Goal: Task Accomplishment & Management: Use online tool/utility

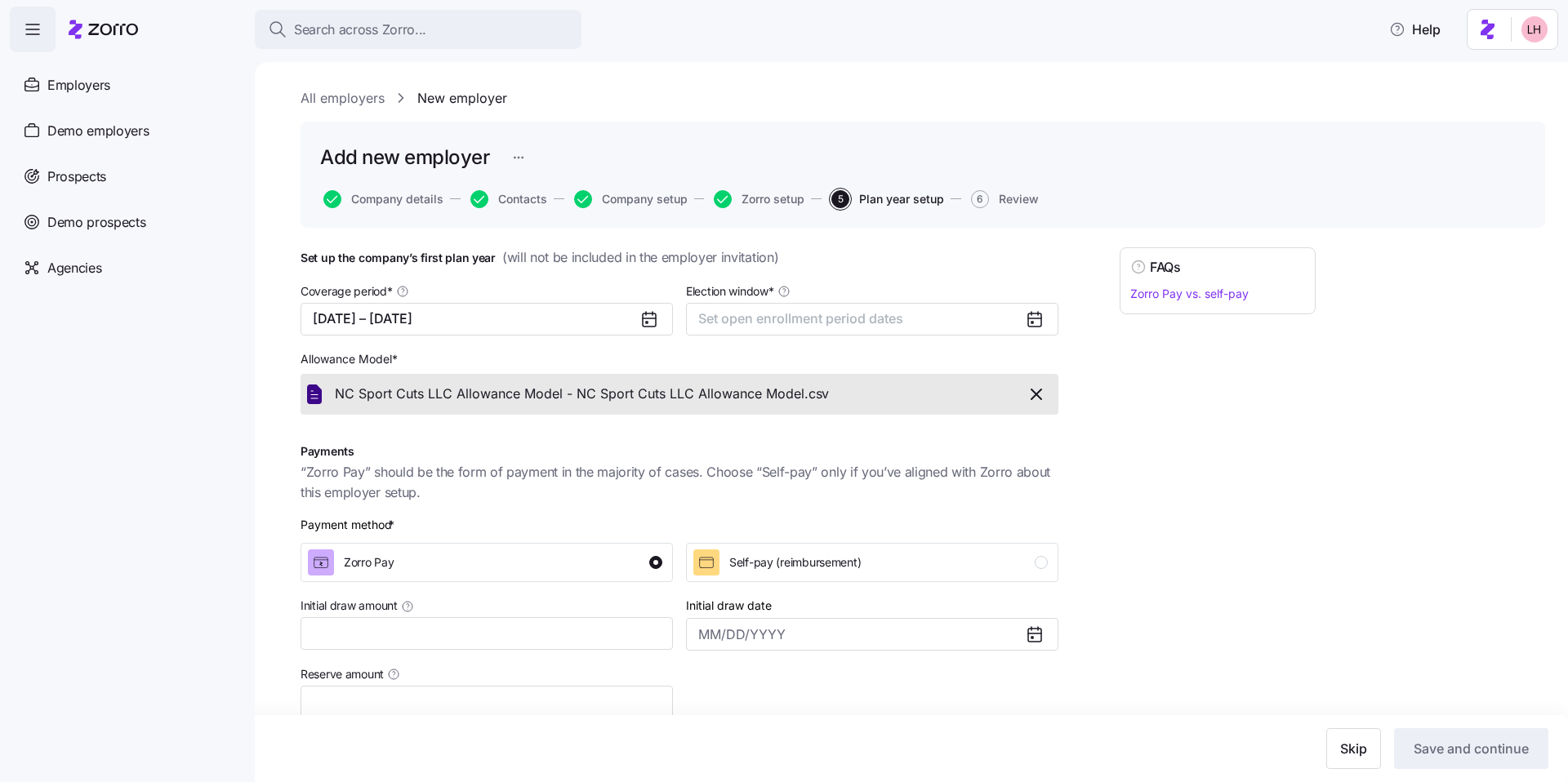
click at [375, 31] on span "Search across Zorro..." at bounding box center [359, 29] width 132 height 20
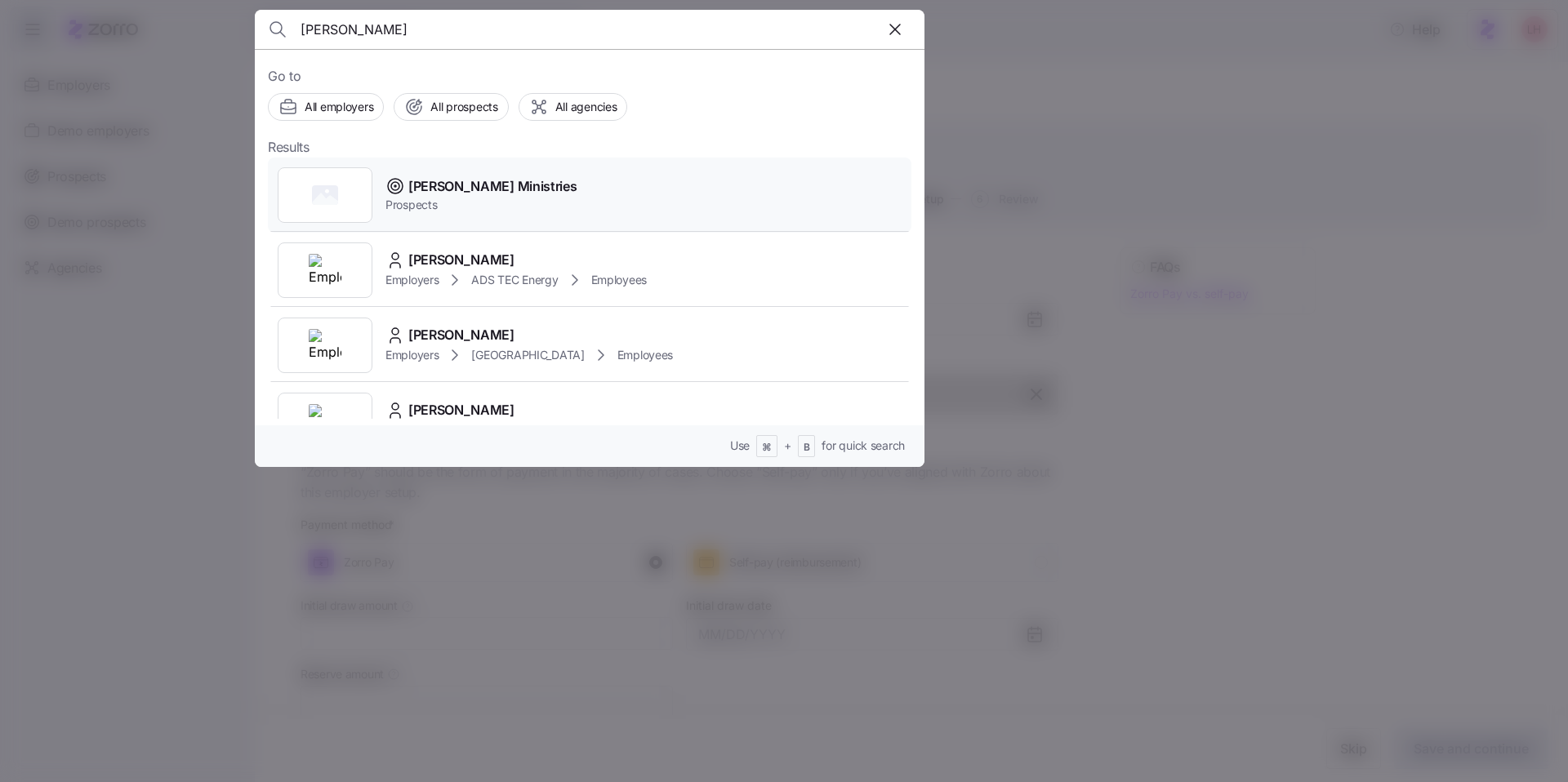
type input "wesley glen"
click at [422, 191] on span "[PERSON_NAME] Ministries" at bounding box center [492, 186] width 169 height 20
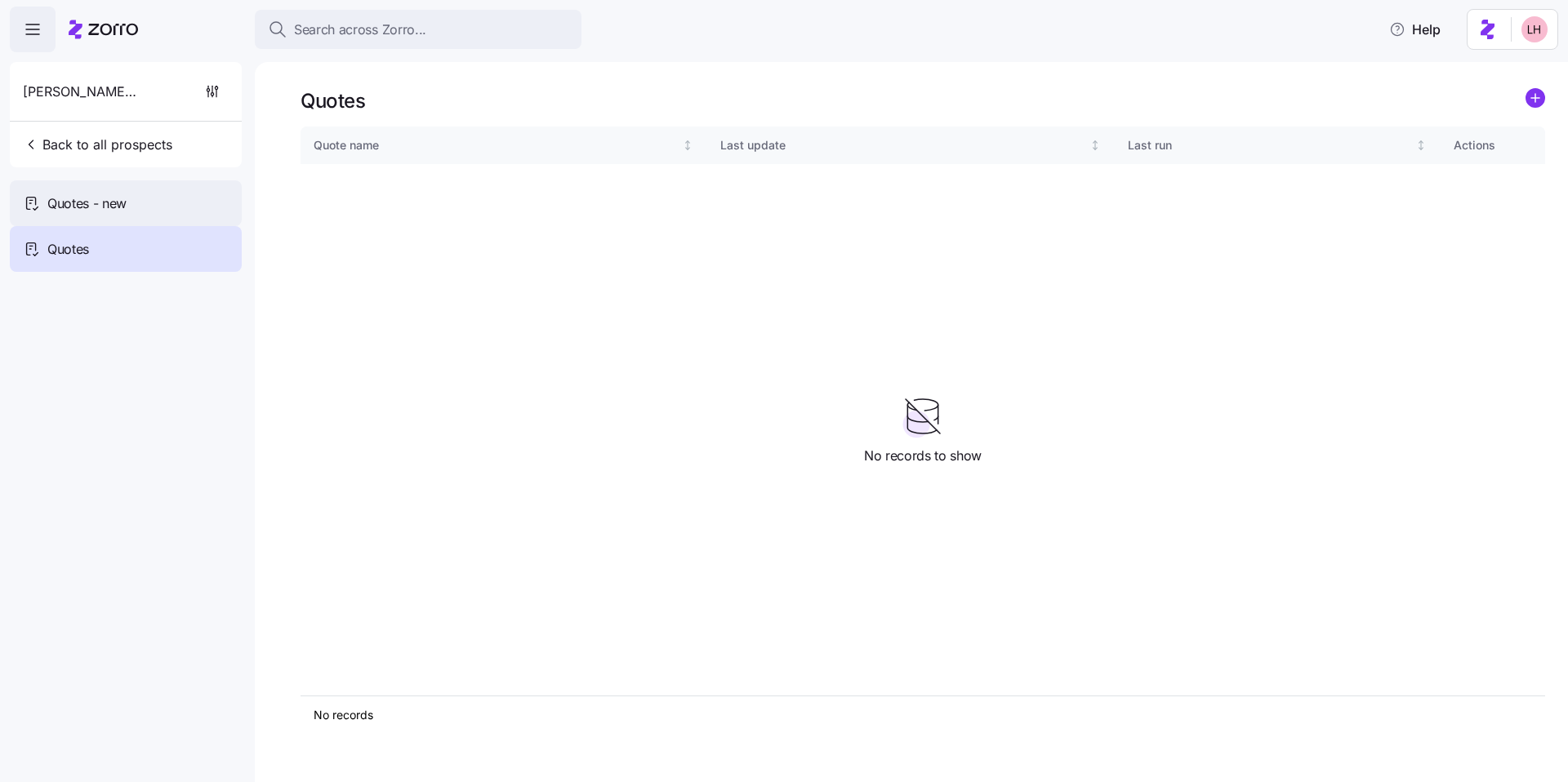
click at [181, 197] on div "Quotes - new" at bounding box center [125, 203] width 231 height 46
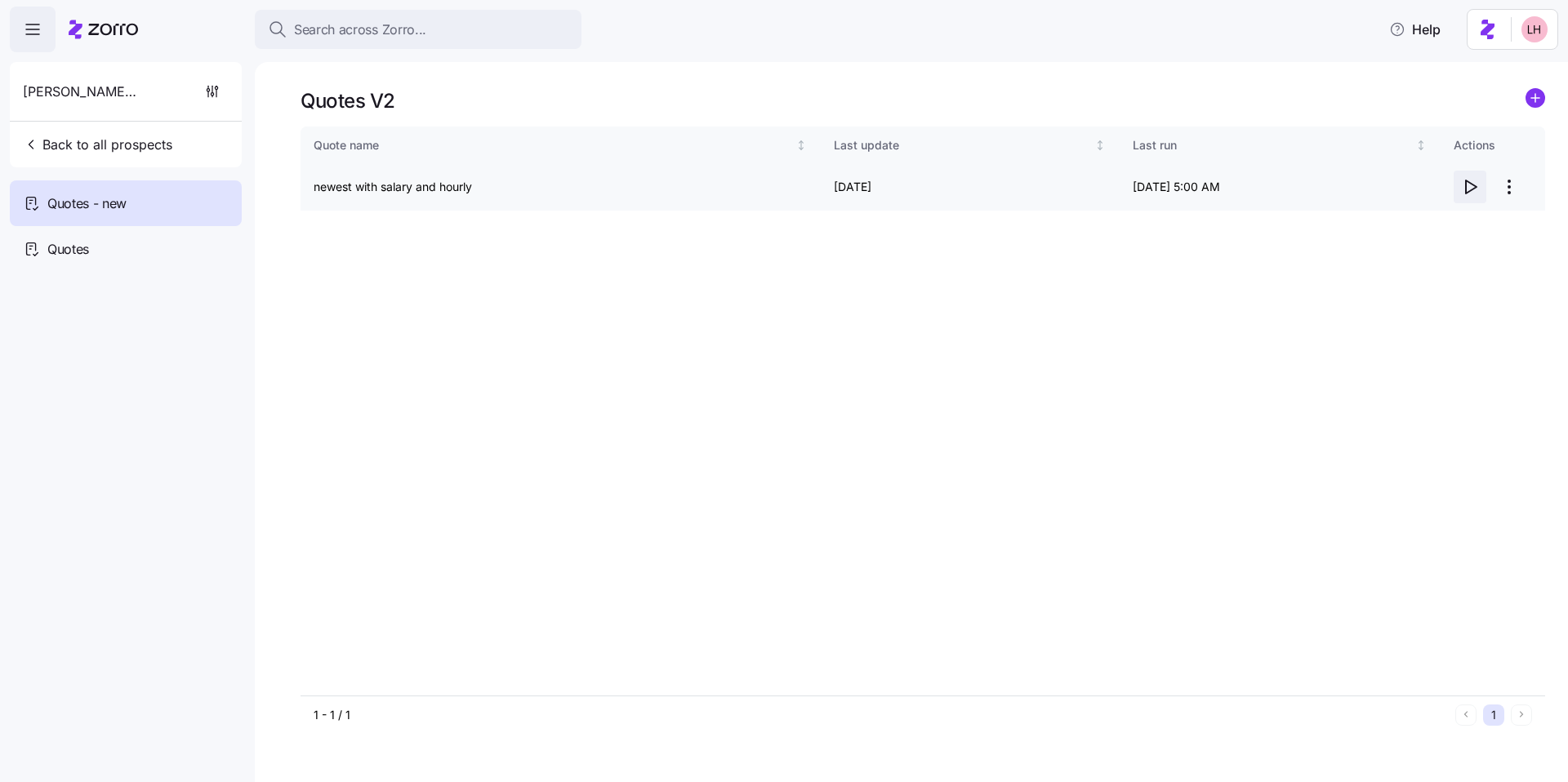
click at [1470, 192] on icon "button" at bounding box center [1470, 187] width 20 height 20
click at [1460, 184] on icon "button" at bounding box center [1470, 187] width 20 height 20
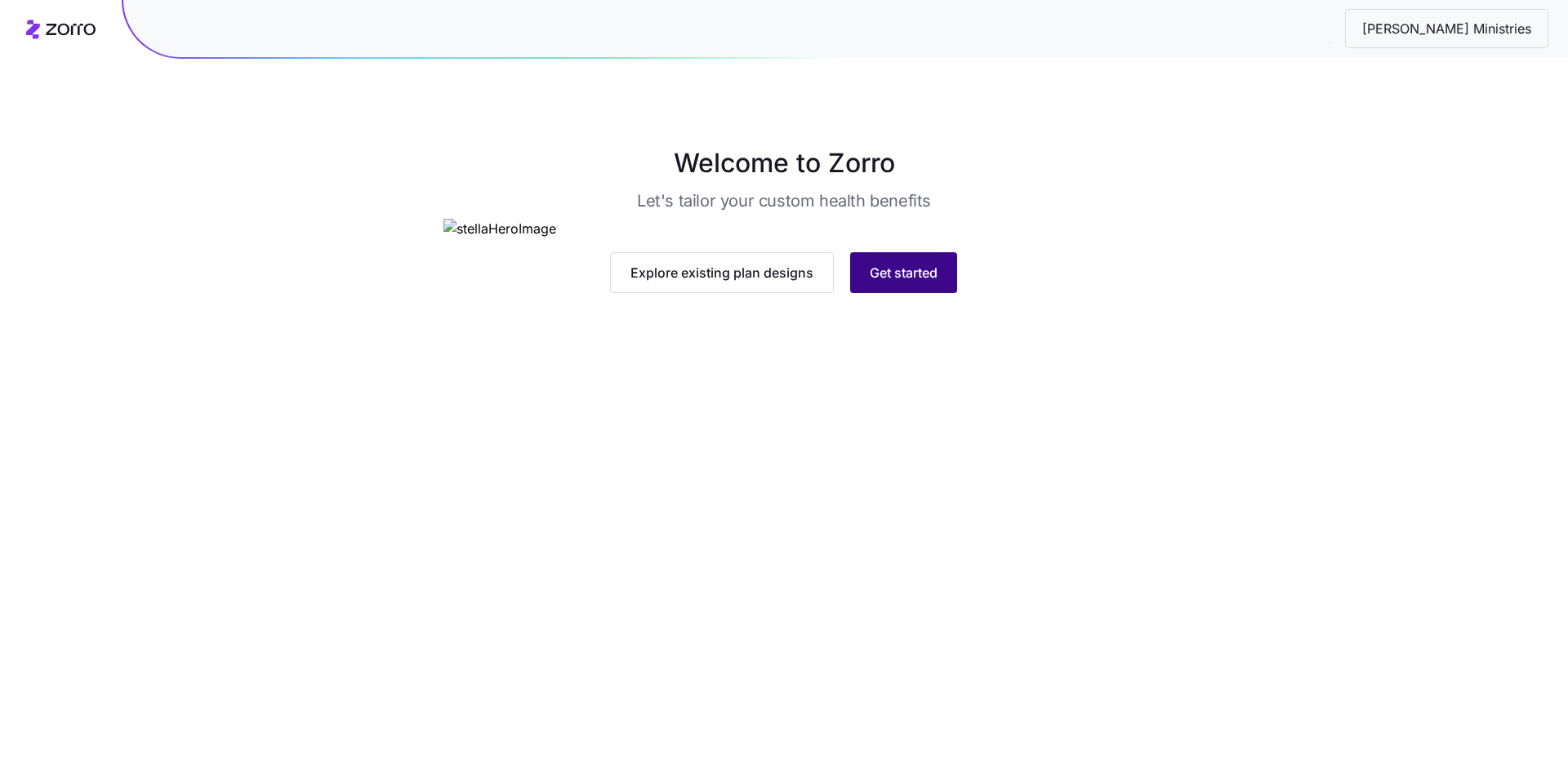
click at [916, 293] on button "Get started" at bounding box center [903, 272] width 107 height 41
click at [678, 293] on button "Explore existing plan designs" at bounding box center [722, 272] width 223 height 41
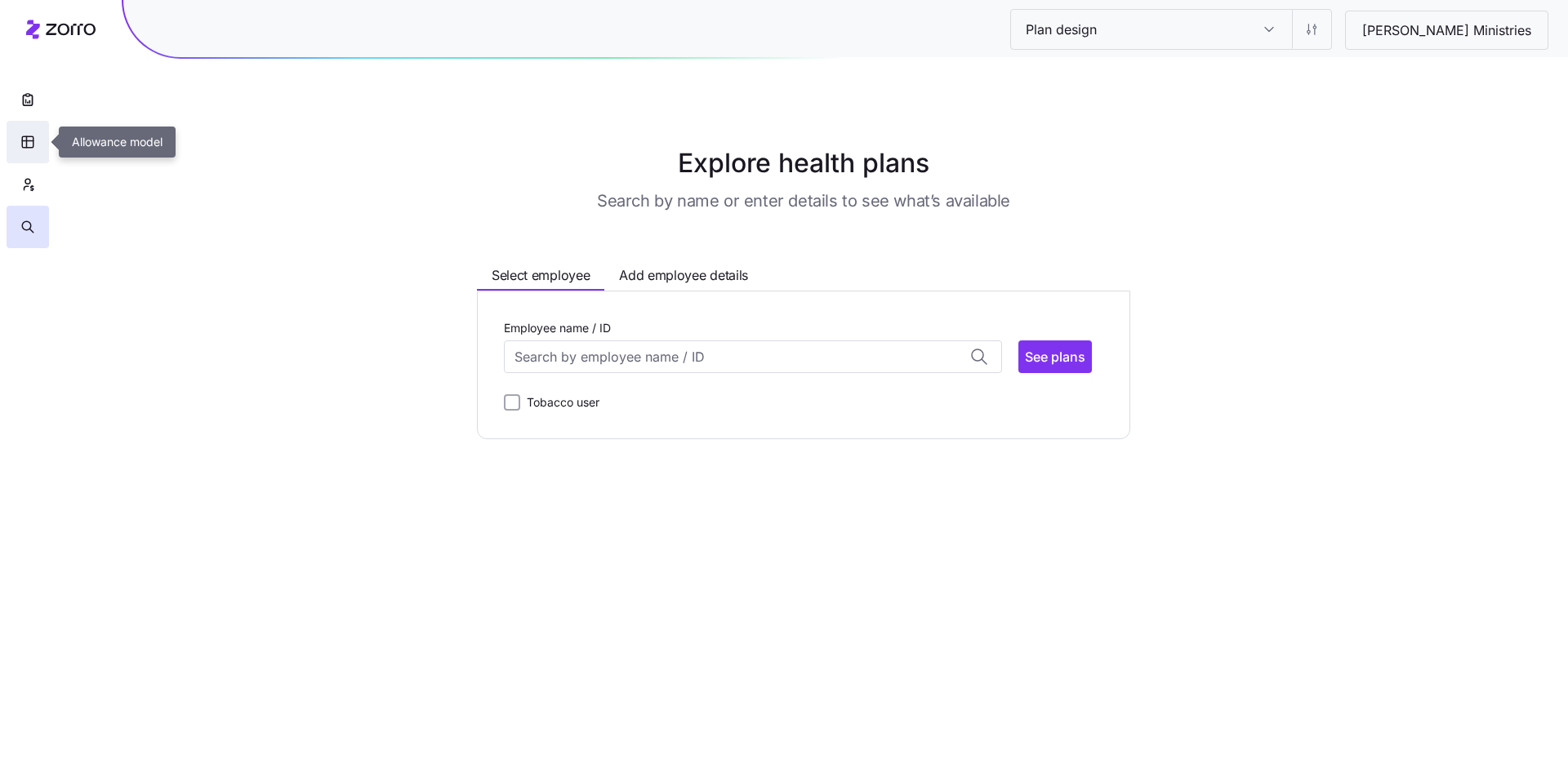
click at [32, 126] on button "button" at bounding box center [27, 142] width 43 height 43
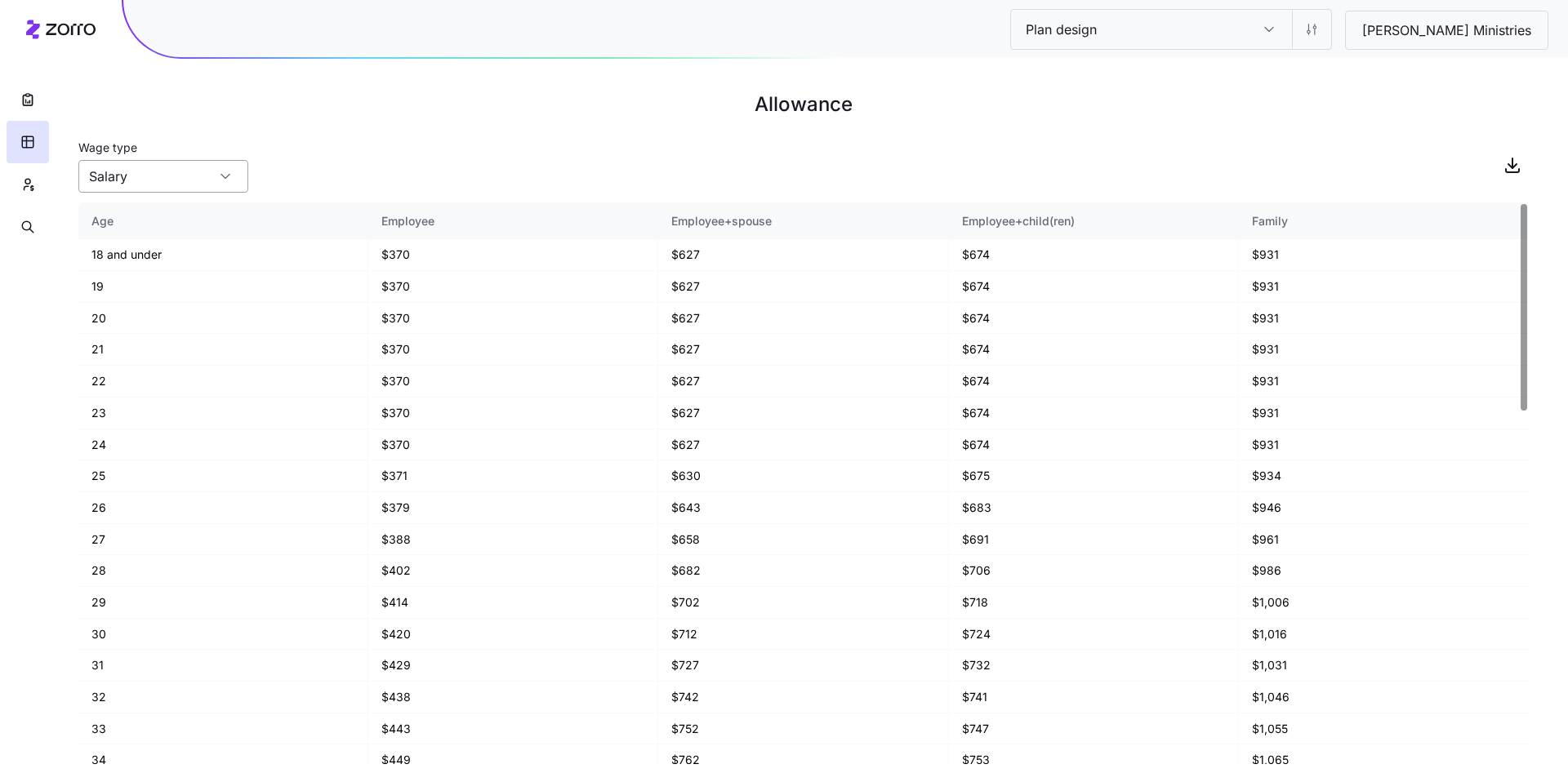
click at [214, 191] on input "Salary" at bounding box center [162, 176] width 169 height 33
click at [196, 242] on div "Hourly" at bounding box center [163, 251] width 157 height 31
type input "Hourly"
click at [1353, 32] on html "Plan design Plan design Wesley Glen Ministries Allowance Wage type Hourly Age E…" at bounding box center [784, 391] width 1568 height 782
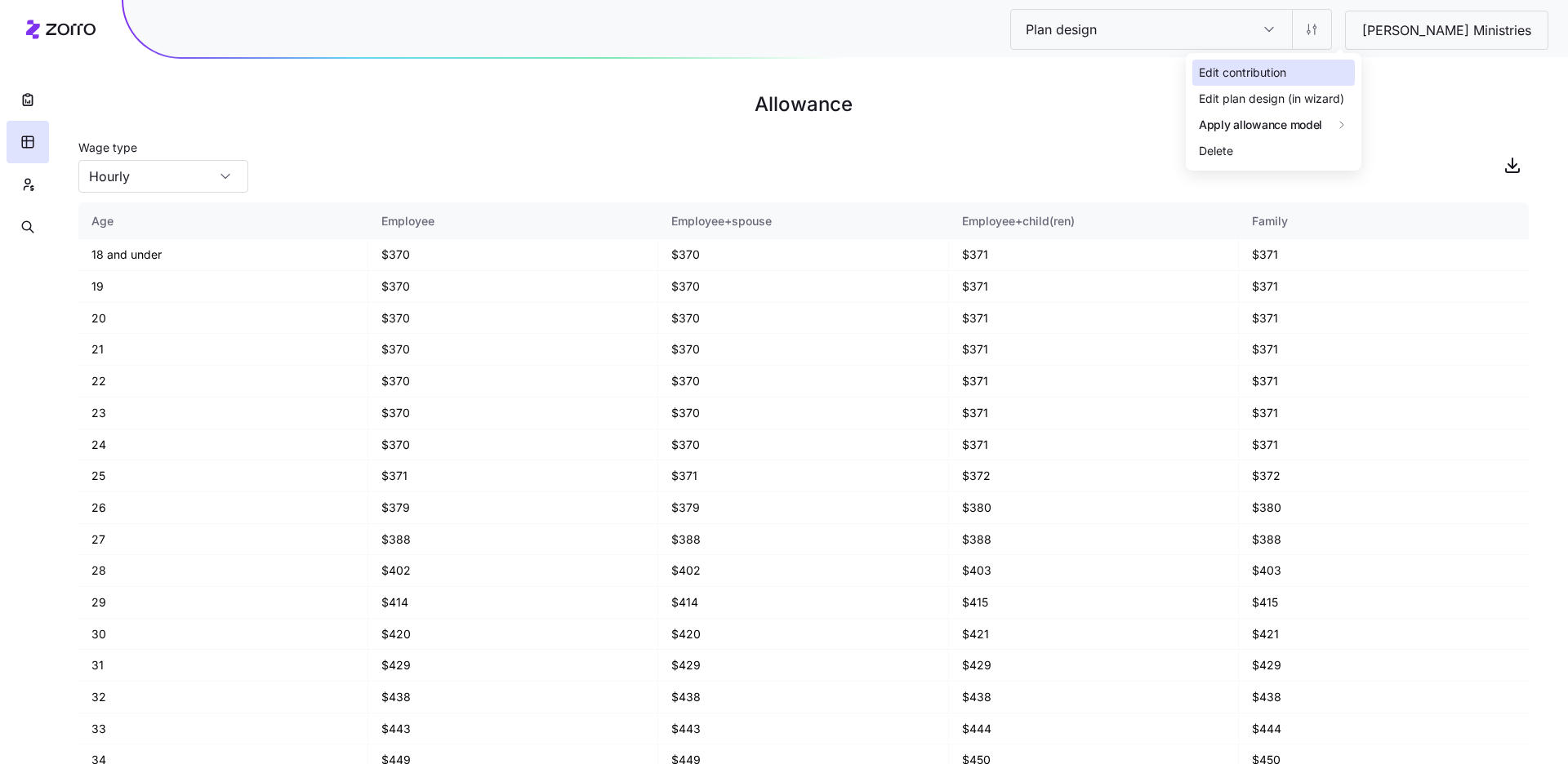
click at [1290, 66] on div "Edit contribution" at bounding box center [1273, 72] width 162 height 26
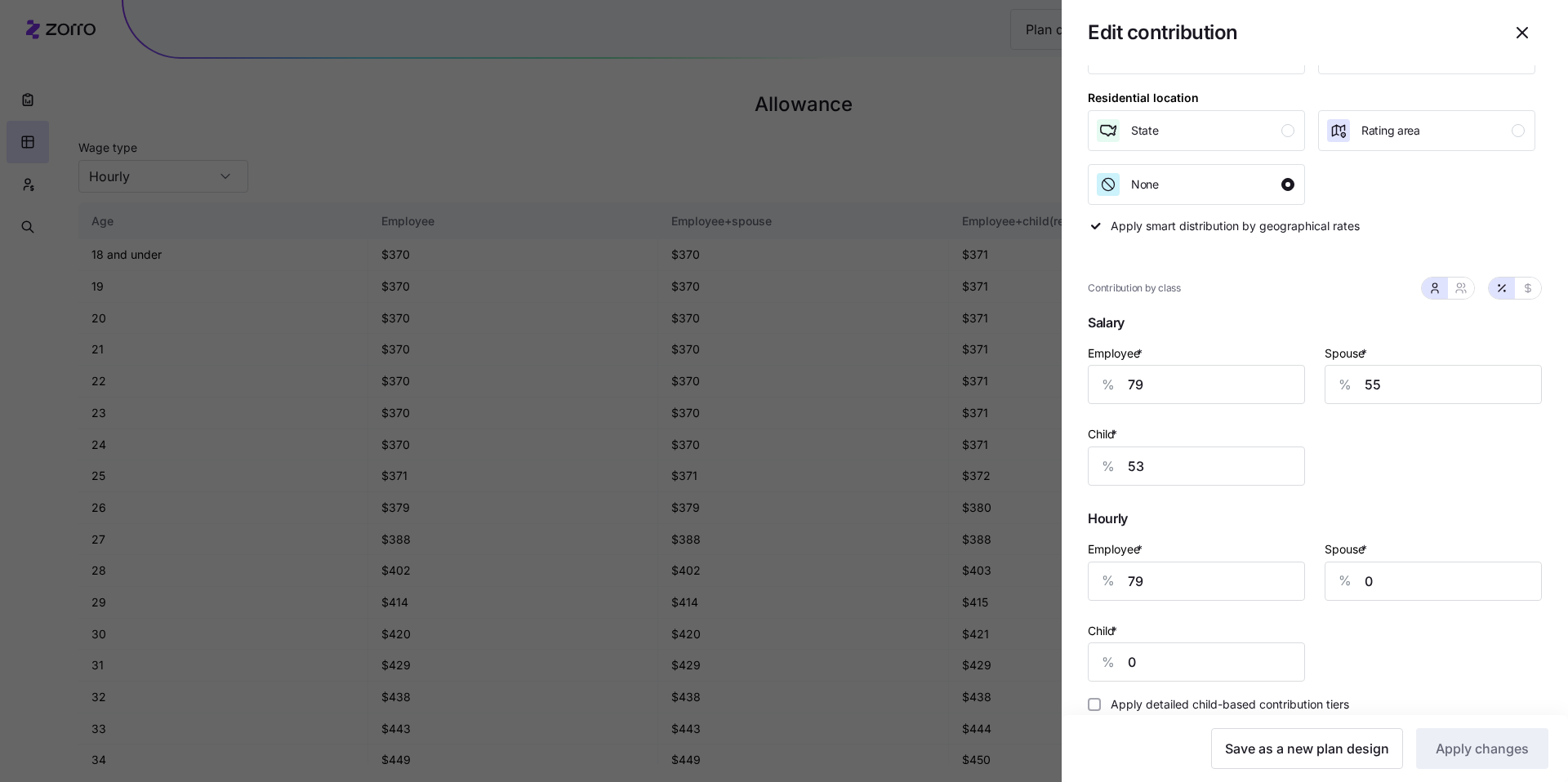
scroll to position [144, 0]
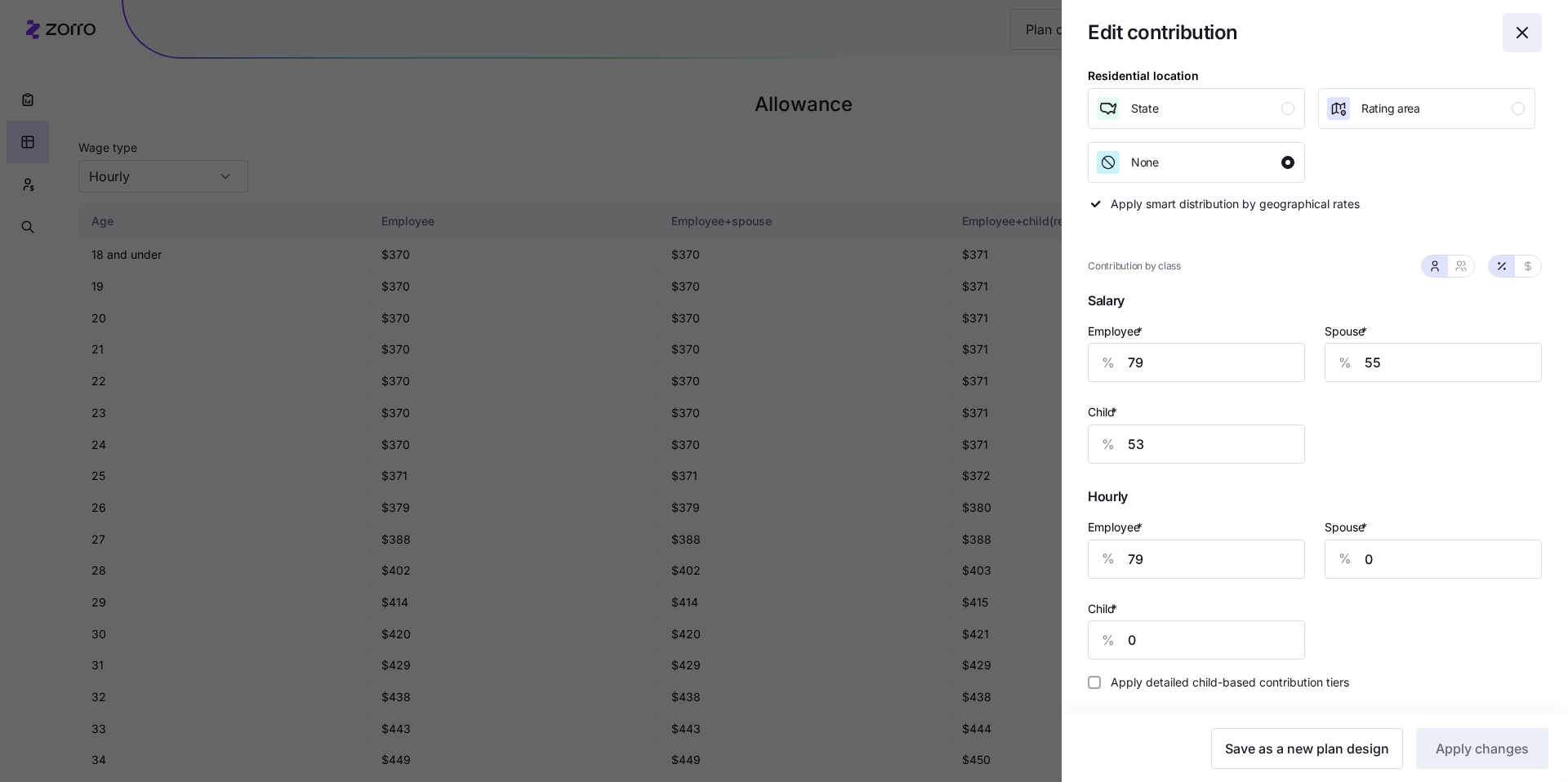
click at [1512, 40] on icon "button" at bounding box center [1522, 33] width 20 height 20
